Goal: Find specific page/section: Find specific page/section

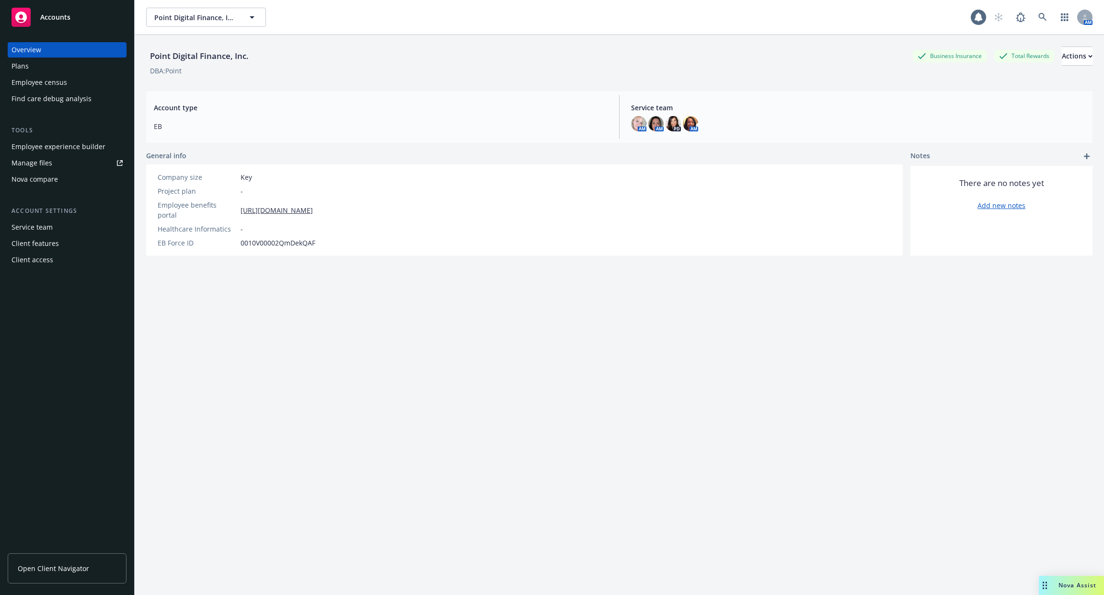
click at [41, 147] on div "Employee experience builder" at bounding box center [59, 146] width 94 height 15
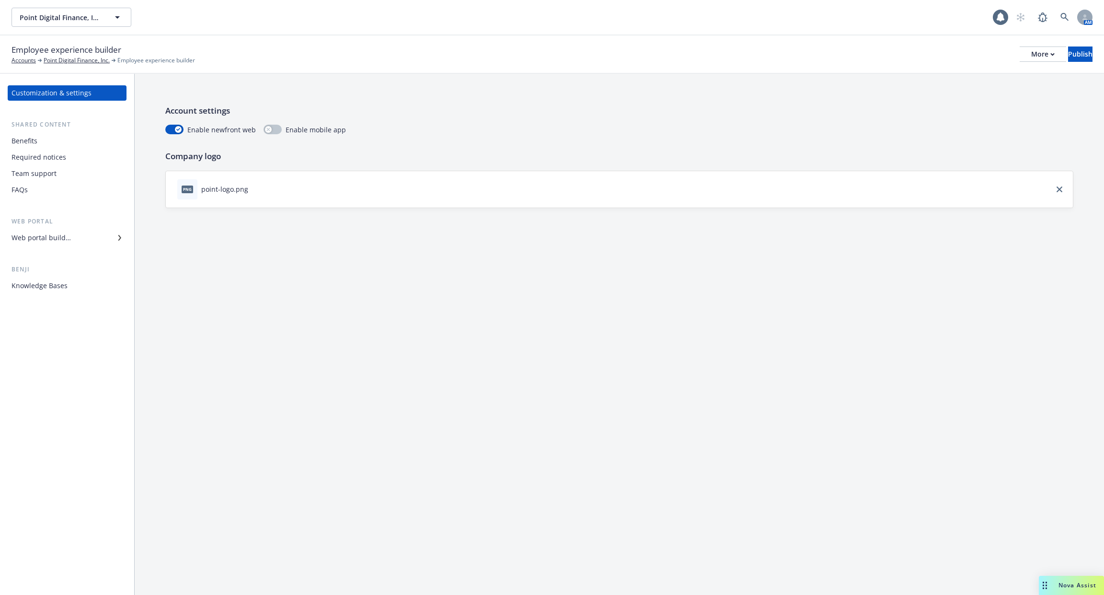
click at [76, 146] on div "Benefits" at bounding box center [67, 140] width 111 height 15
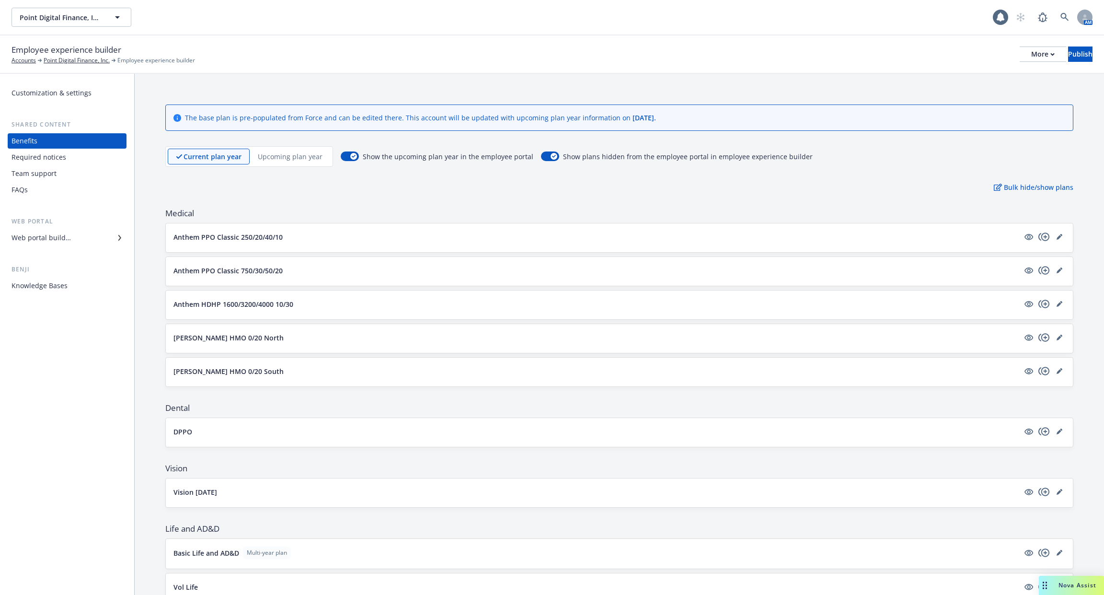
click at [74, 244] on div "Web portal builder" at bounding box center [67, 237] width 111 height 15
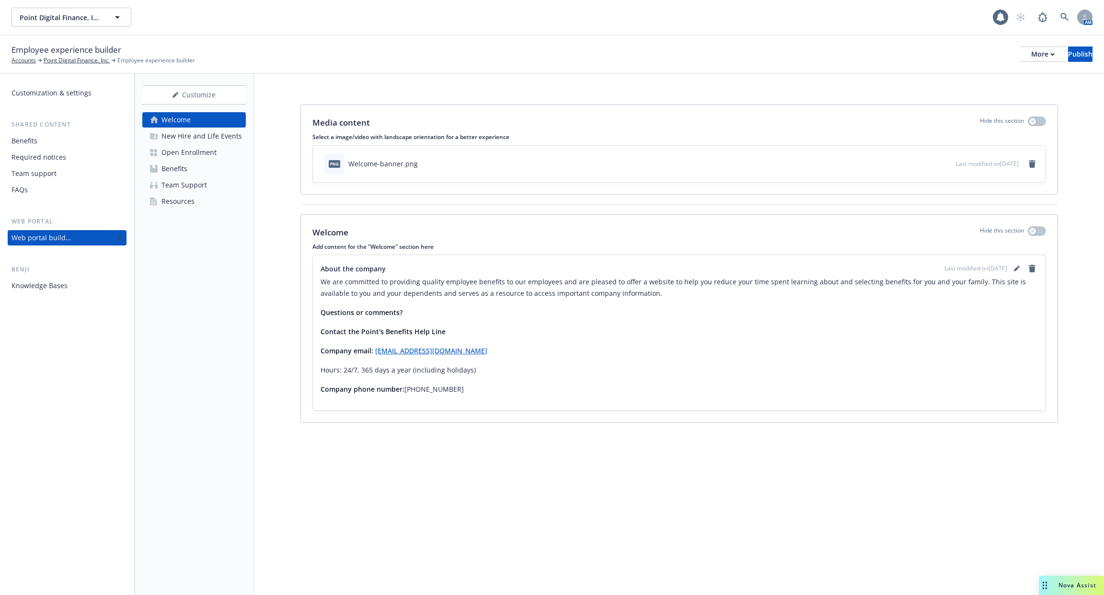
click at [190, 149] on div "Open Enrollment" at bounding box center [189, 152] width 55 height 15
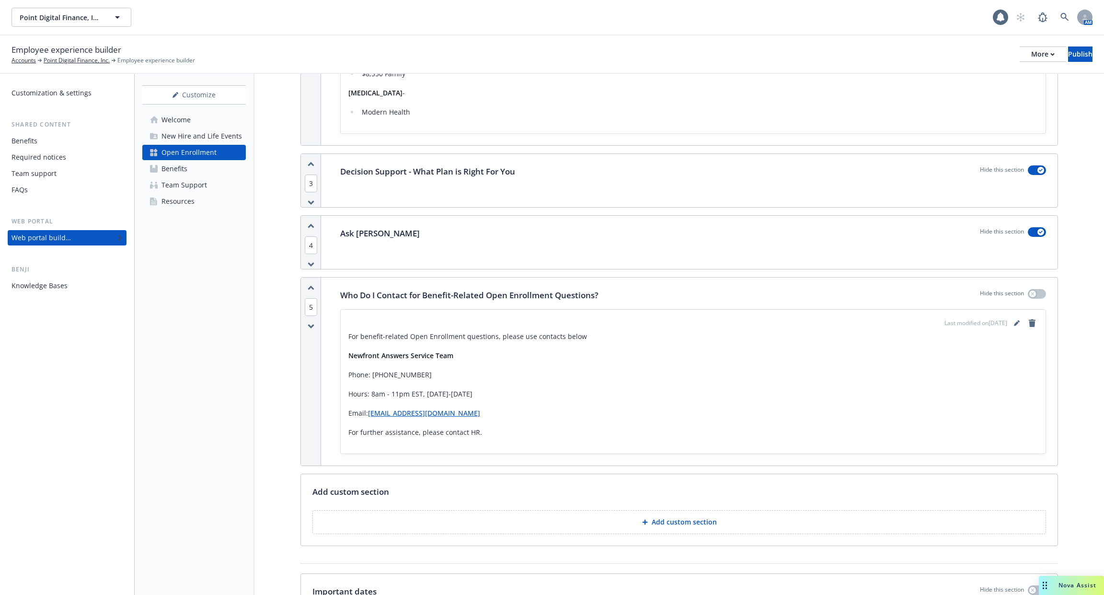
scroll to position [371, 0]
